Goal: Task Accomplishment & Management: Complete application form

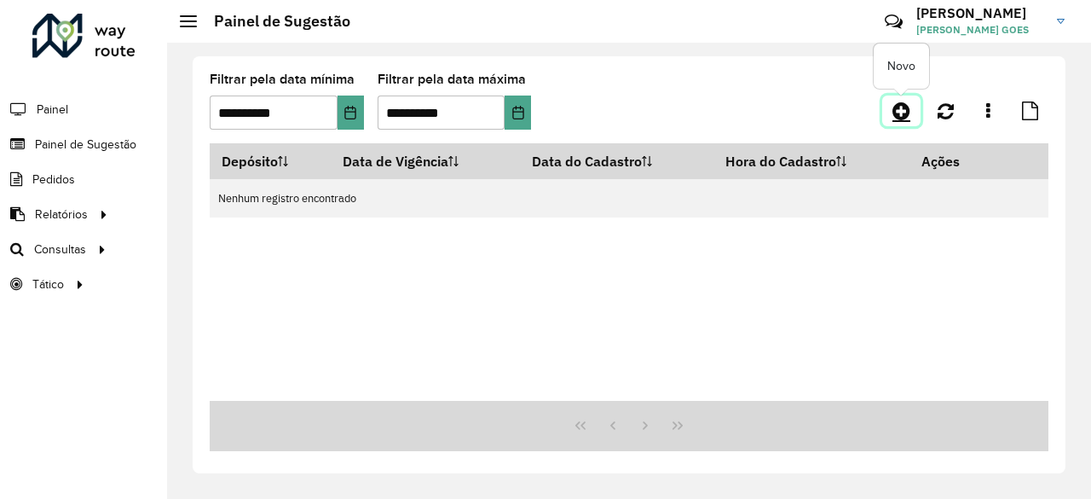
click at [897, 110] on icon at bounding box center [901, 111] width 18 height 20
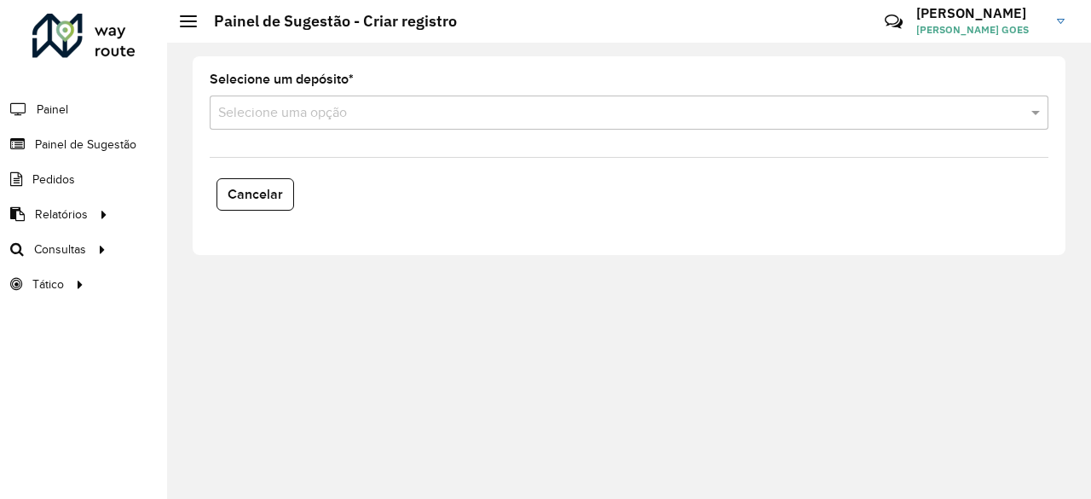
click at [413, 105] on input "text" at bounding box center [612, 113] width 788 height 20
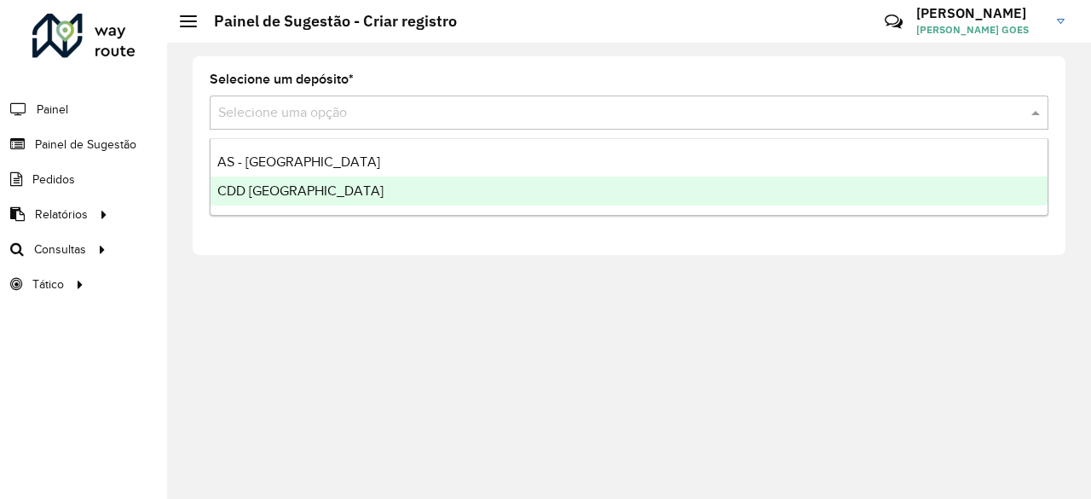
click at [324, 189] on div "CDD [GEOGRAPHIC_DATA]" at bounding box center [629, 190] width 837 height 29
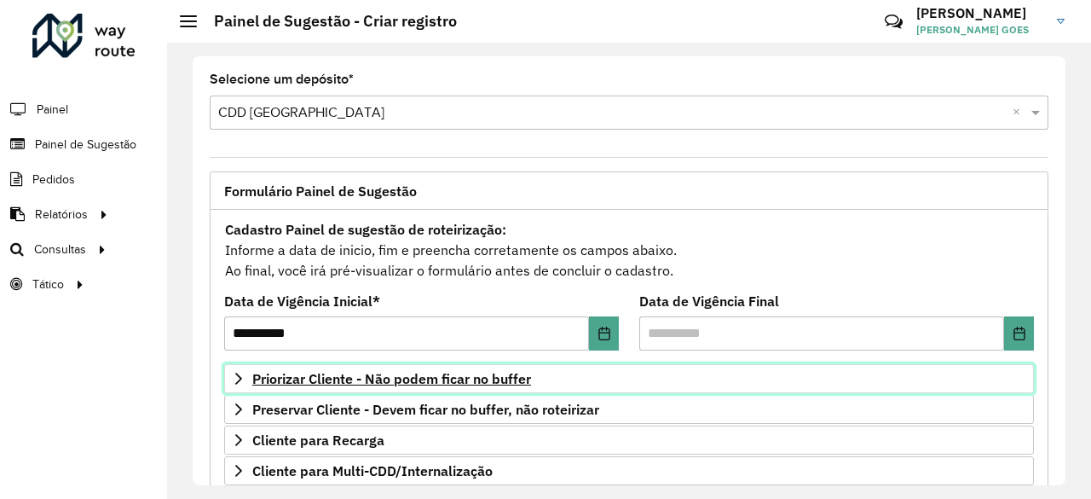
click at [506, 386] on link "Priorizar Cliente - Não podem ficar no buffer" at bounding box center [629, 378] width 810 height 29
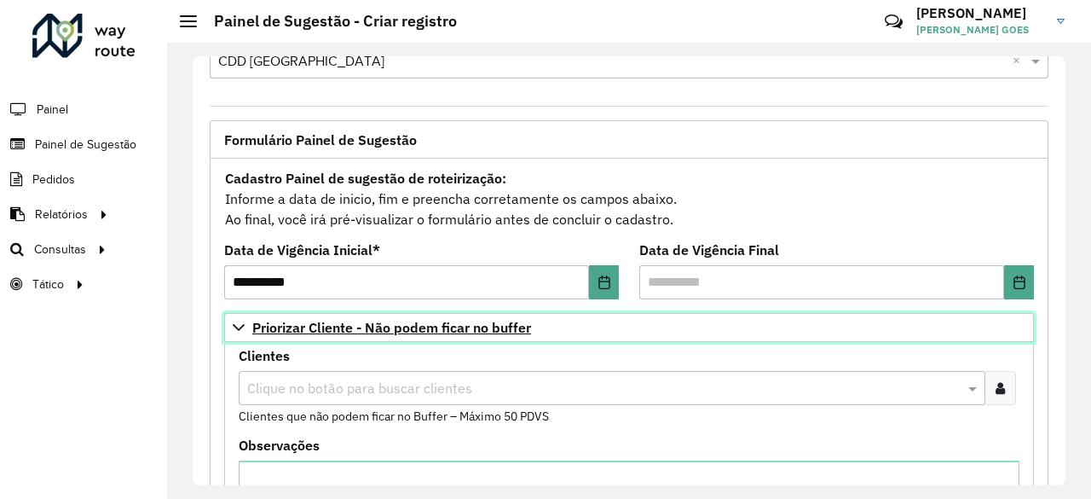
scroll to position [53, 0]
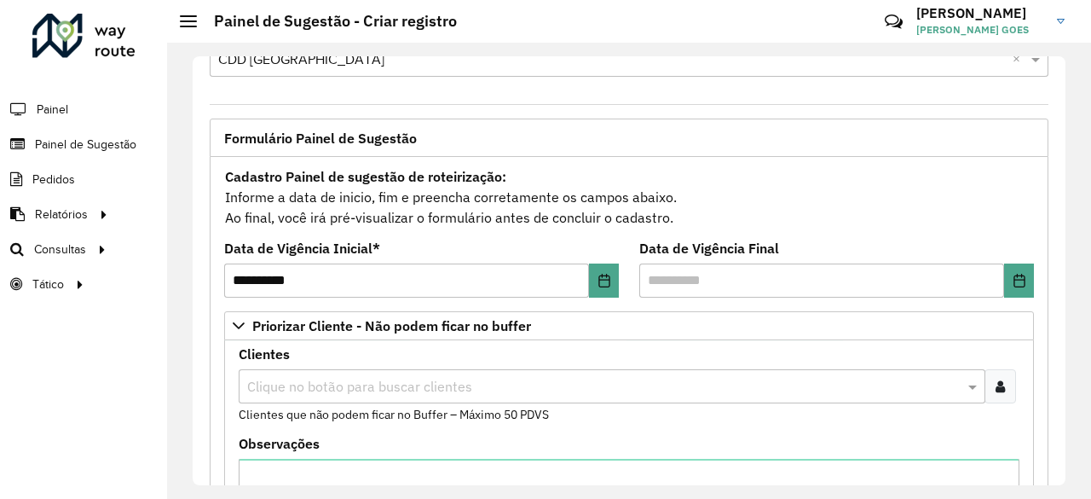
click at [507, 389] on input "text" at bounding box center [603, 387] width 721 height 20
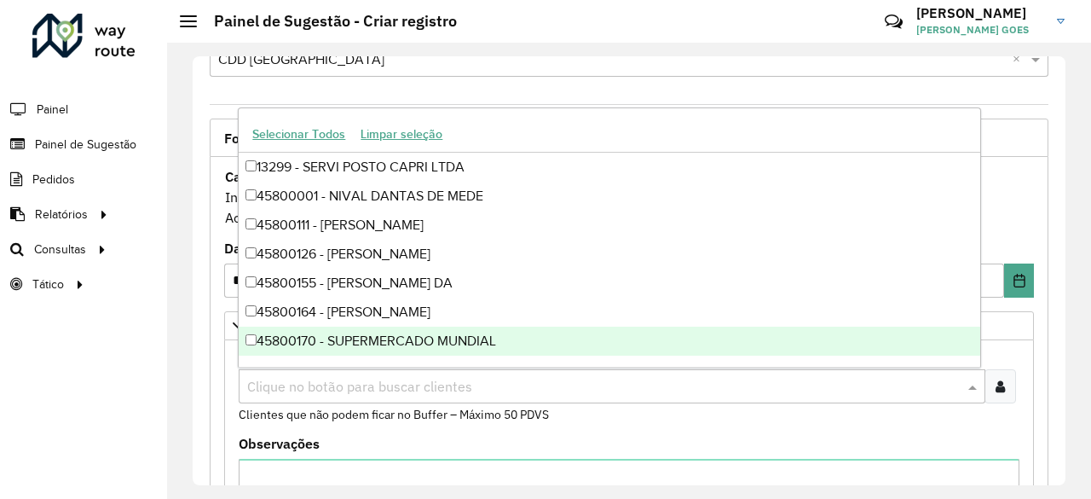
click at [1014, 393] on formly-field "Clientes Clique no botão para buscar clientes Clientes que não podem ficar no B…" at bounding box center [628, 393] width 801 height 90
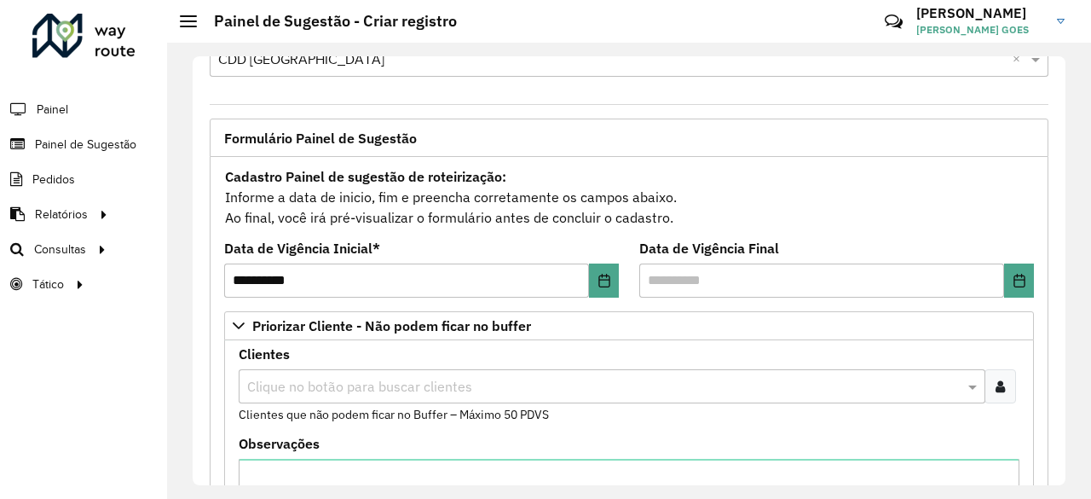
click at [1008, 391] on div at bounding box center [1001, 386] width 32 height 34
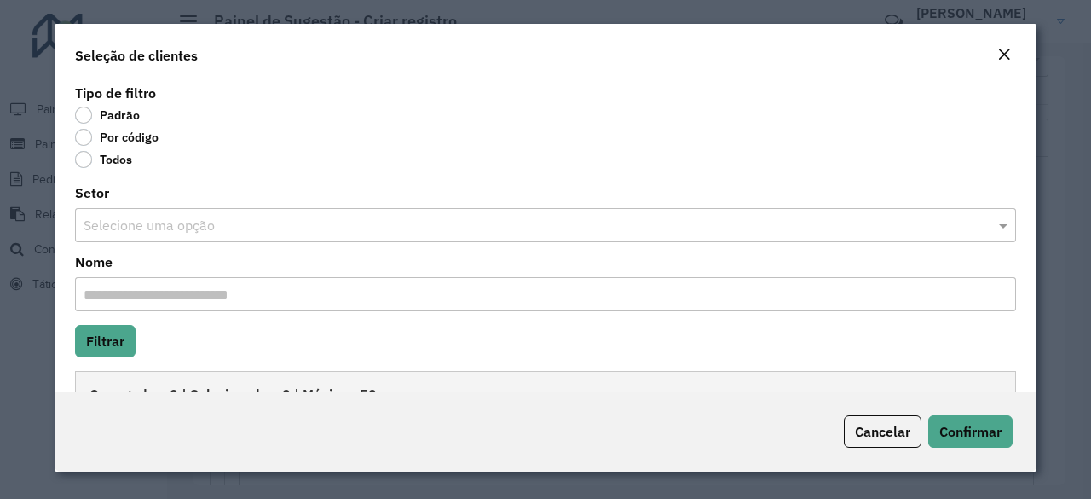
click at [84, 139] on label "Por código" at bounding box center [117, 137] width 84 height 17
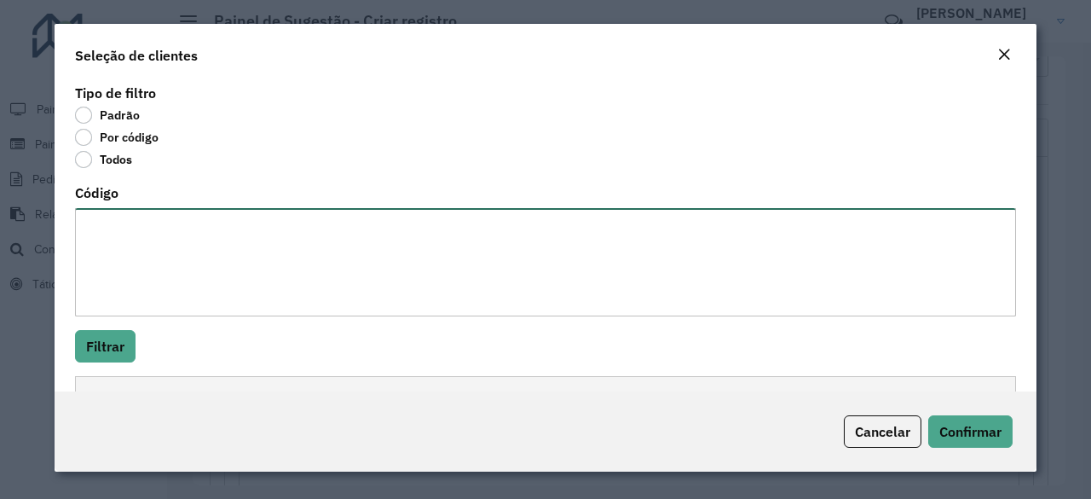
click at [177, 260] on textarea "Código" at bounding box center [545, 262] width 941 height 108
paste textarea "***** ***** ***** ***** ***** ***** ***** ***** ***** ***** ***** ***** ***** *…"
type textarea "***** ***** ***** ***** ***** ***** ***** ***** ***** ***** ***** ***** ***** *…"
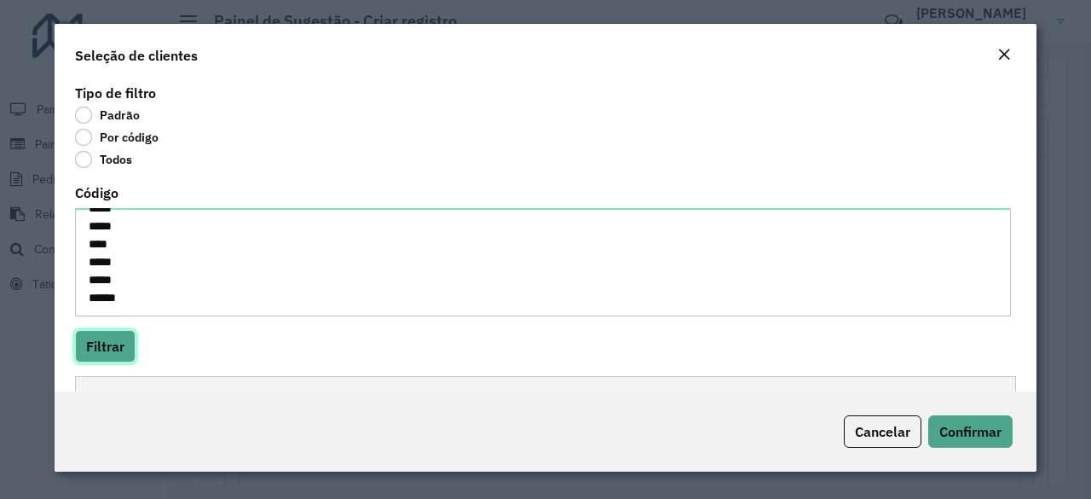
click at [126, 343] on button "Filtrar" at bounding box center [105, 346] width 61 height 32
click at [126, 336] on button "Filtrar" at bounding box center [105, 346] width 61 height 32
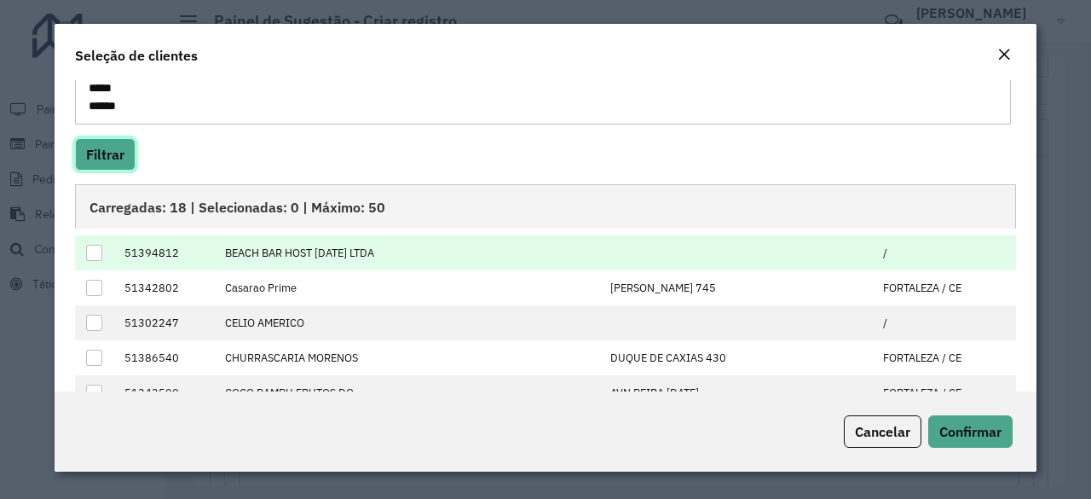
scroll to position [0, 0]
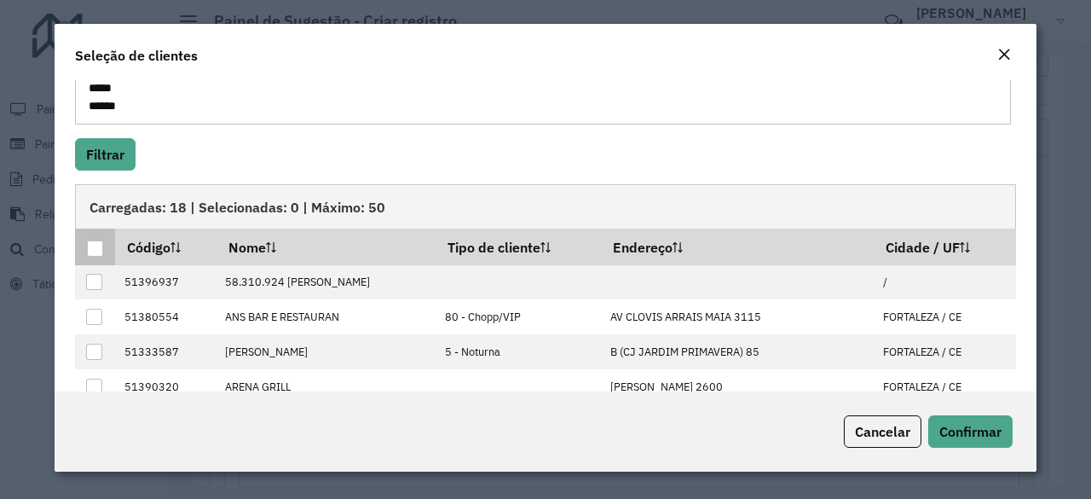
click at [92, 248] on div at bounding box center [95, 248] width 16 height 16
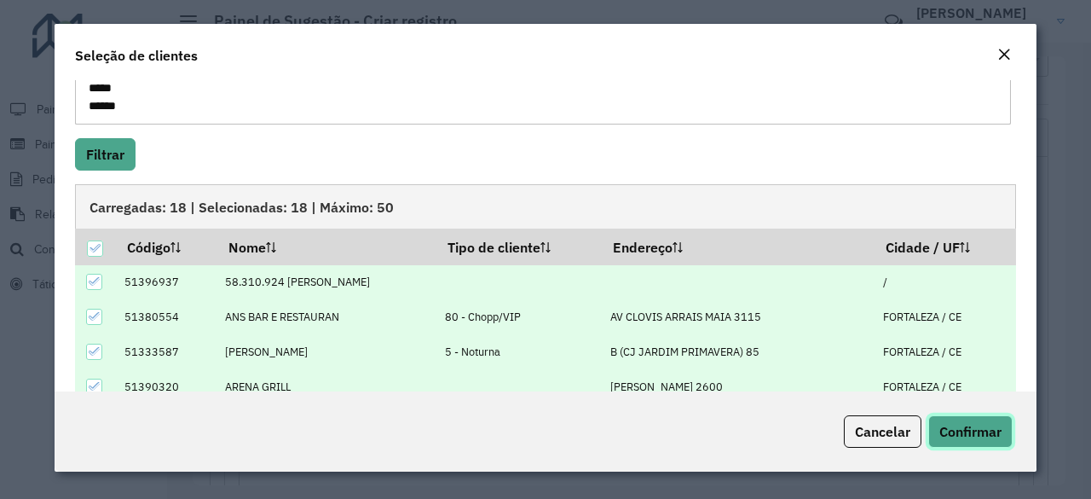
click at [994, 423] on span "Confirmar" at bounding box center [970, 431] width 62 height 17
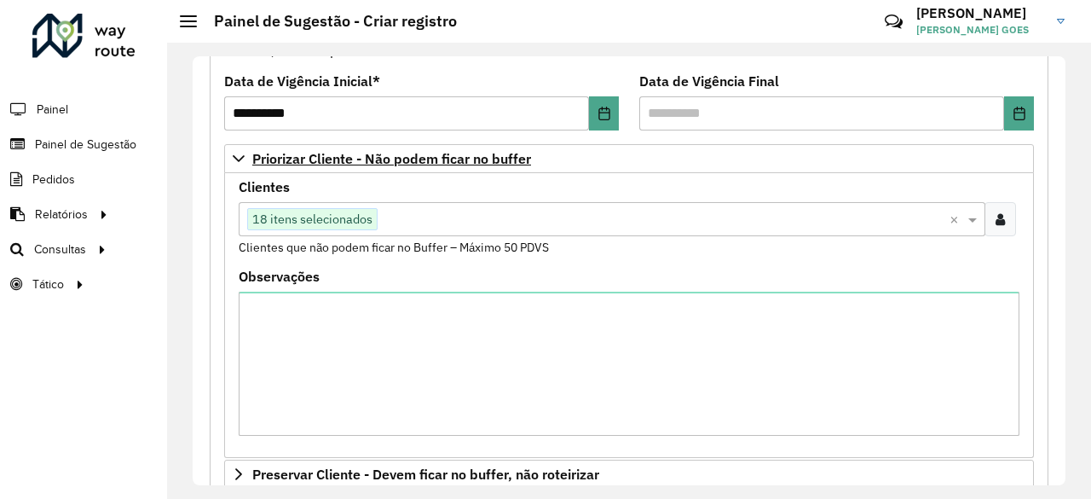
scroll to position [626, 0]
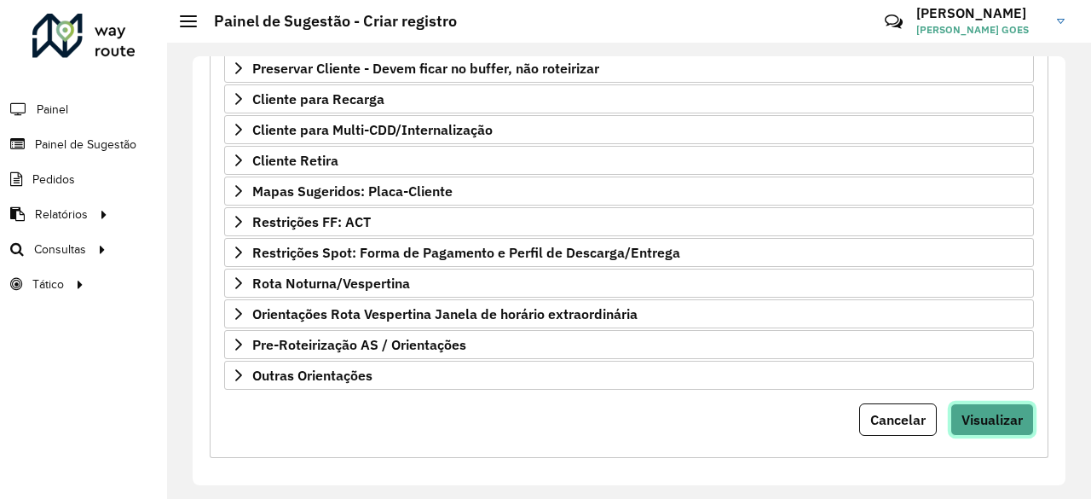
click at [991, 411] on span "Visualizar" at bounding box center [992, 419] width 61 height 17
